Goal: Transaction & Acquisition: Register for event/course

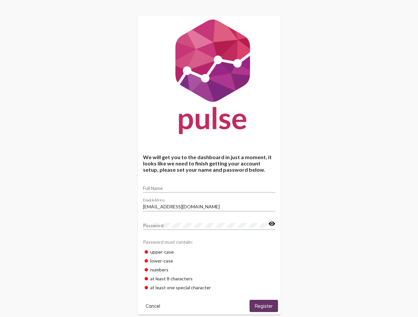
click at [209, 186] on input "Full Name" at bounding box center [209, 188] width 132 height 5
click at [209, 205] on input "[EMAIL_ADDRESS][DOMAIN_NAME]" at bounding box center [209, 206] width 132 height 5
click at [271, 224] on mat-icon "visibility" at bounding box center [271, 224] width 7 height 8
click at [153, 306] on span "Cancel" at bounding box center [152, 306] width 15 height 6
click at [263, 306] on span "Register" at bounding box center [264, 306] width 18 height 6
